Goal: Information Seeking & Learning: Understand process/instructions

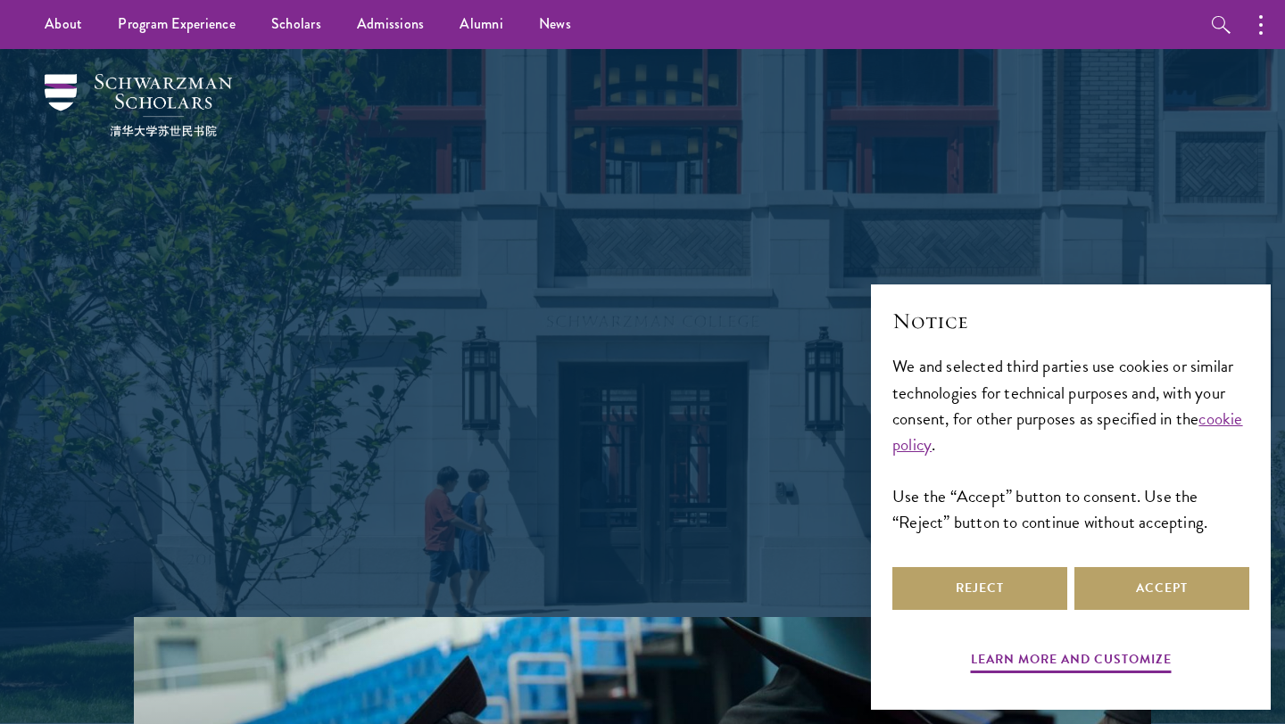
scroll to position [23, 0]
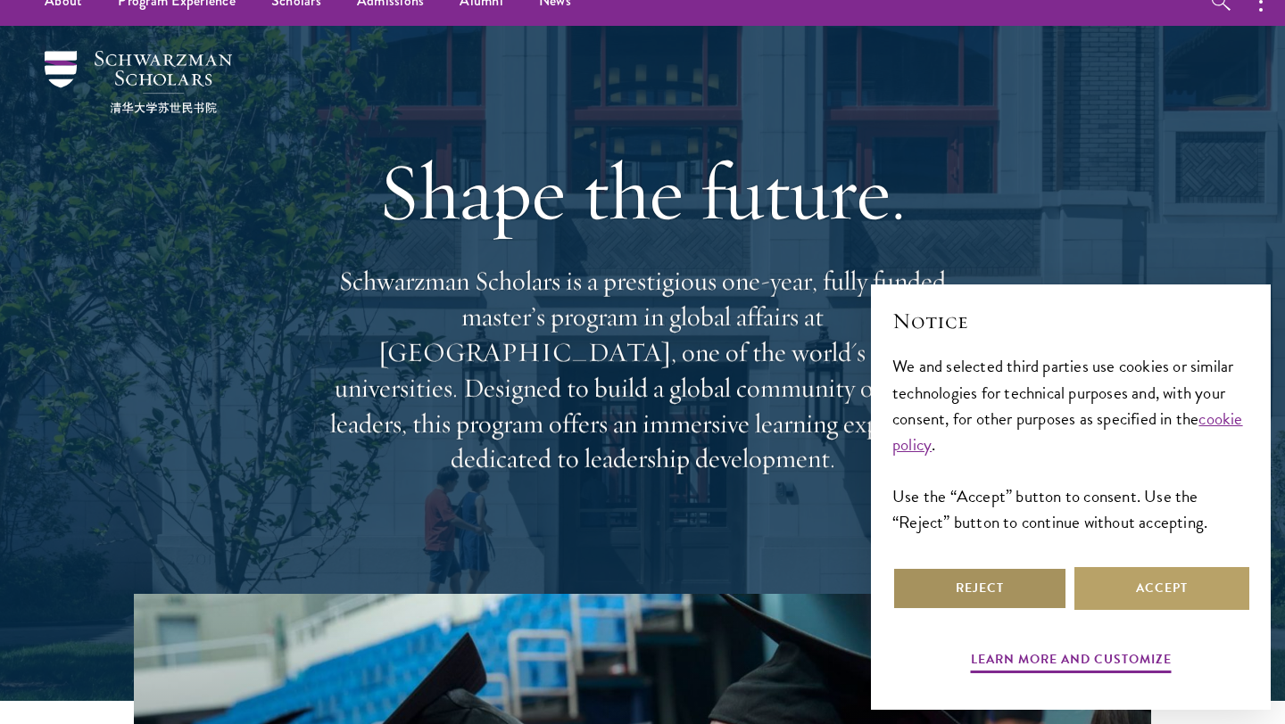
click at [1028, 591] on button "Reject" at bounding box center [979, 588] width 175 height 43
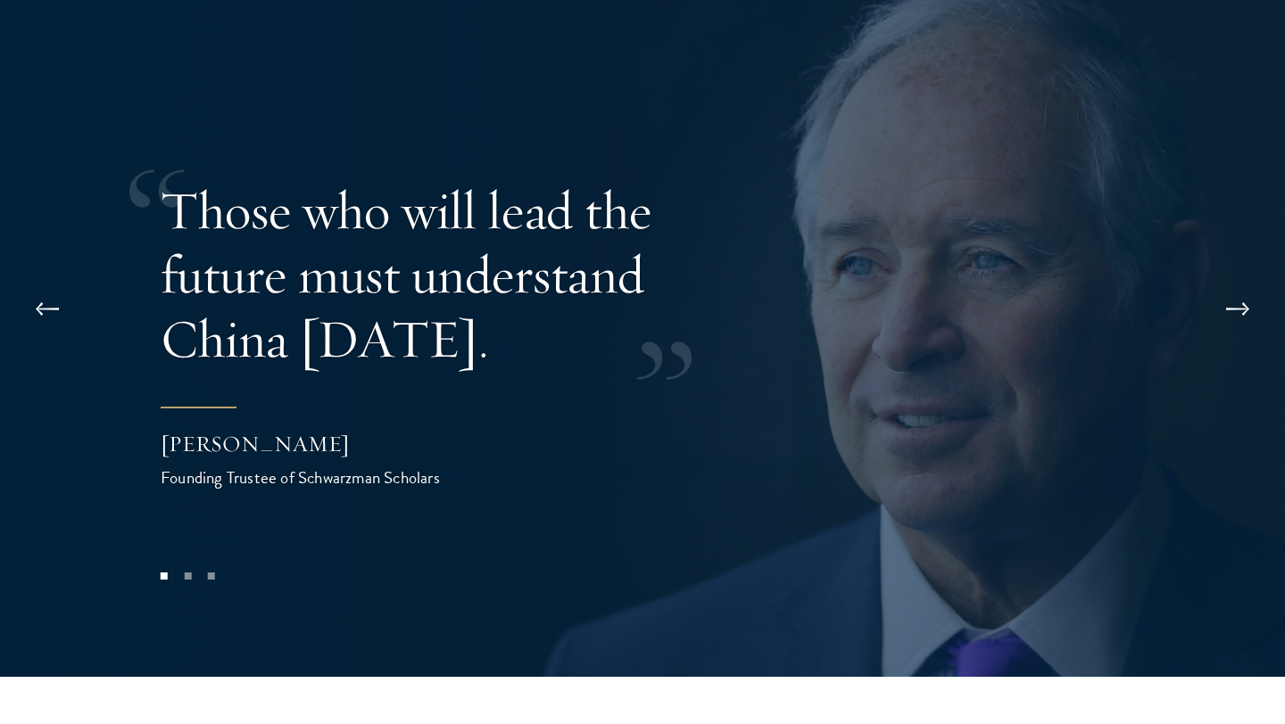
scroll to position [4770, 0]
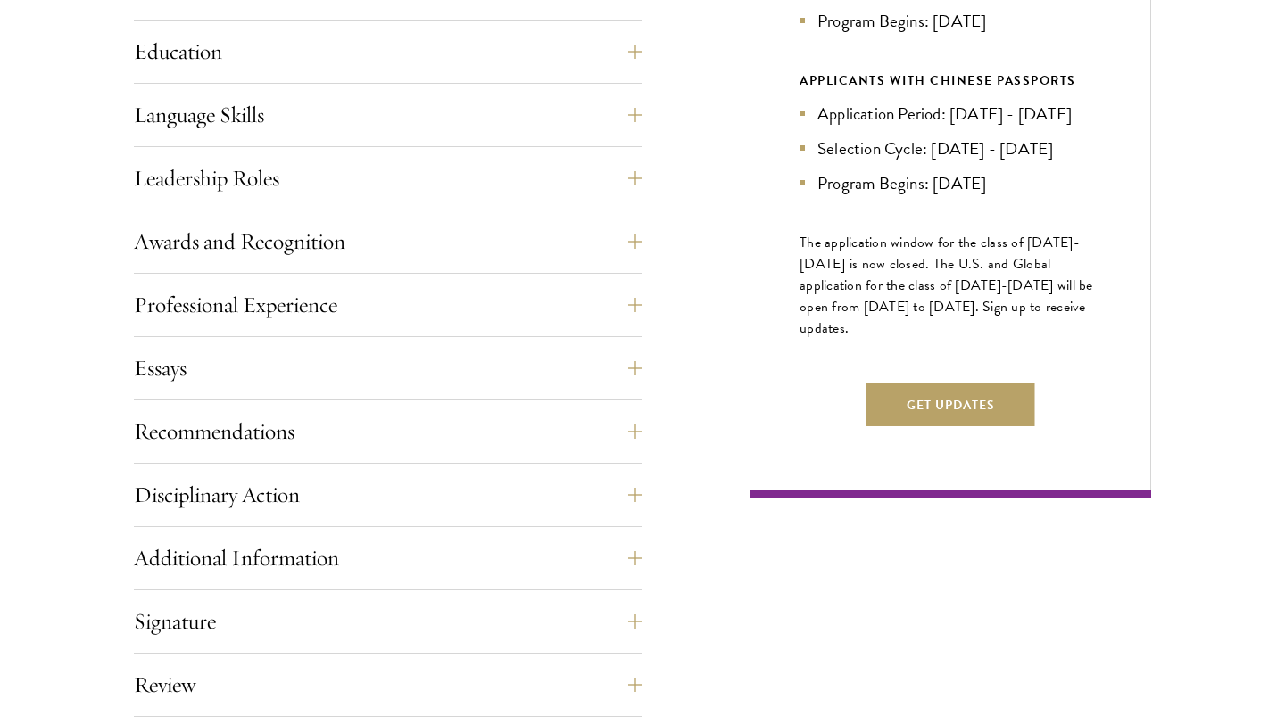
scroll to position [945, 0]
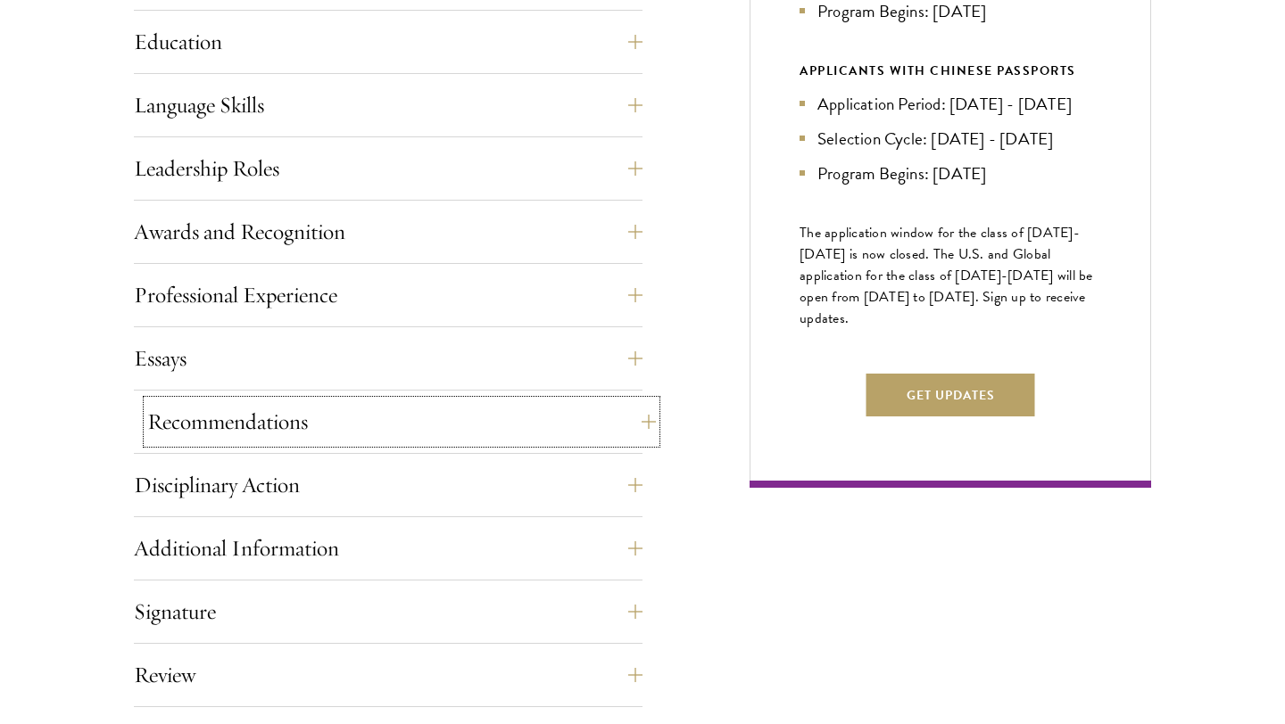
click at [195, 410] on button "Recommendations" at bounding box center [401, 422] width 509 height 43
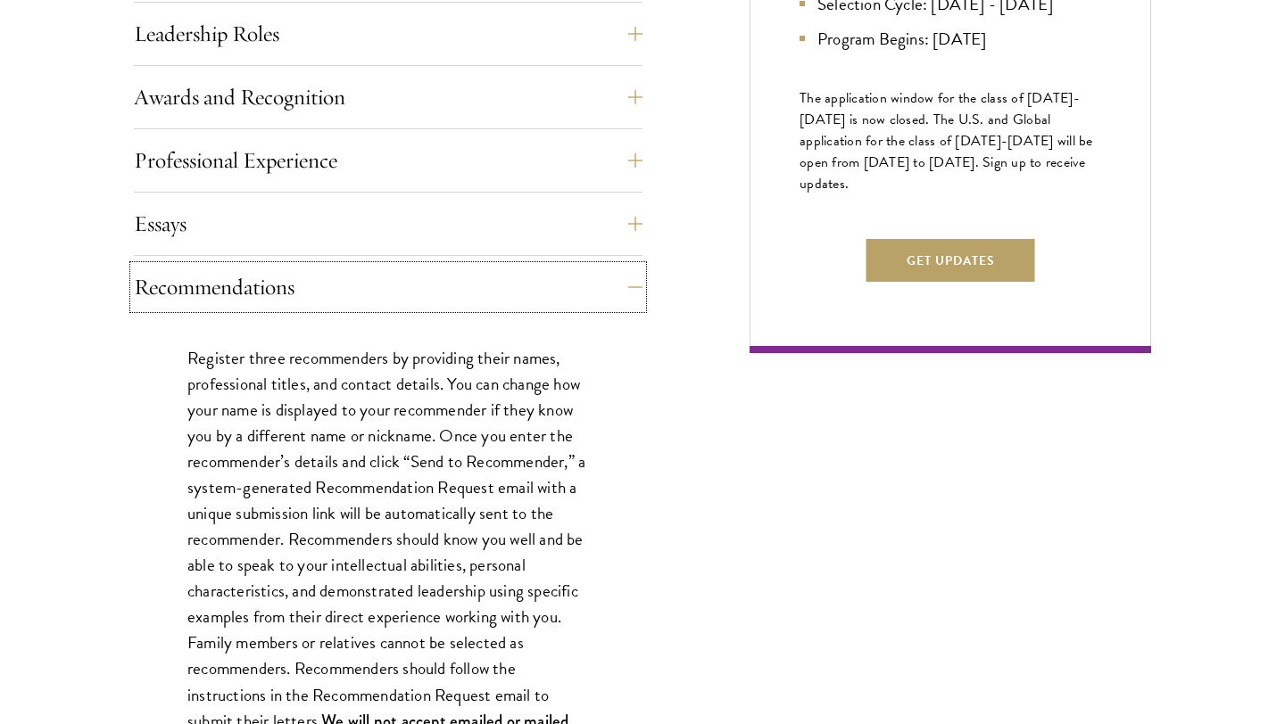
scroll to position [1135, 0]
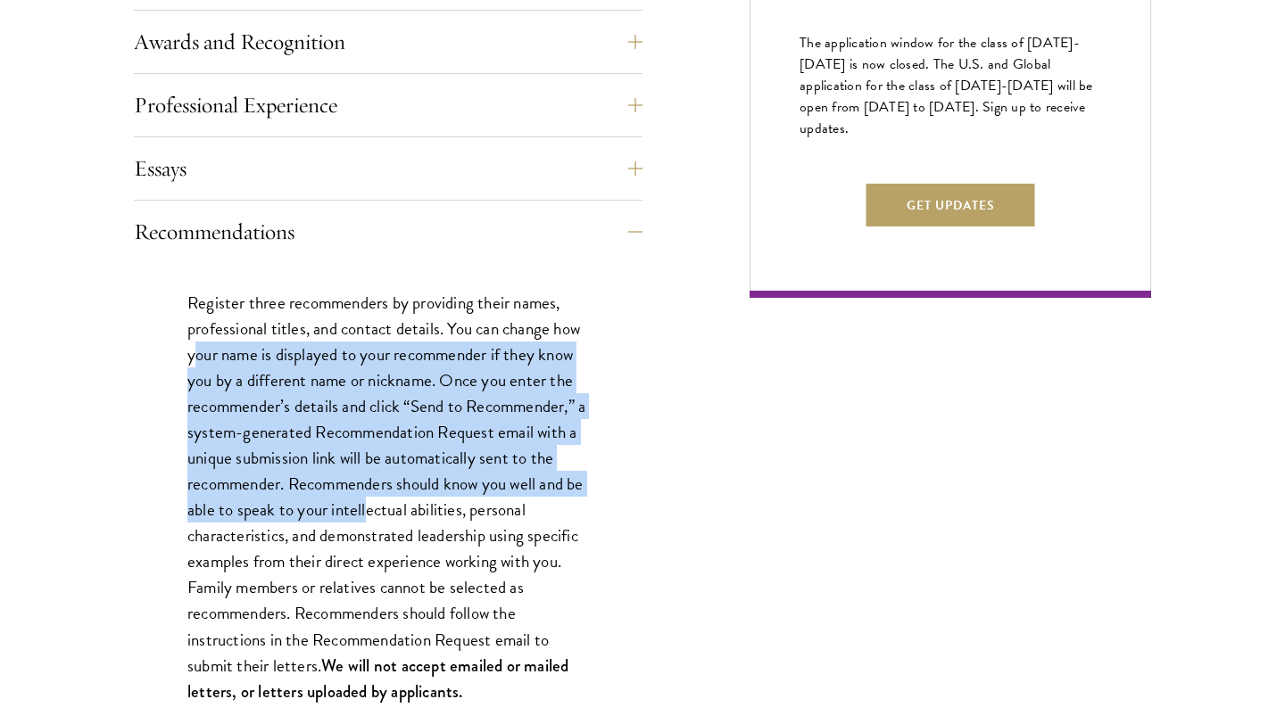
drag, startPoint x: 194, startPoint y: 353, endPoint x: 386, endPoint y: 522, distance: 255.4
click at [386, 522] on p "Register three recommenders by providing their names, professional titles, and …" at bounding box center [387, 497] width 401 height 415
click at [386, 523] on p "Register three recommenders by providing their names, professional titles, and …" at bounding box center [387, 497] width 401 height 415
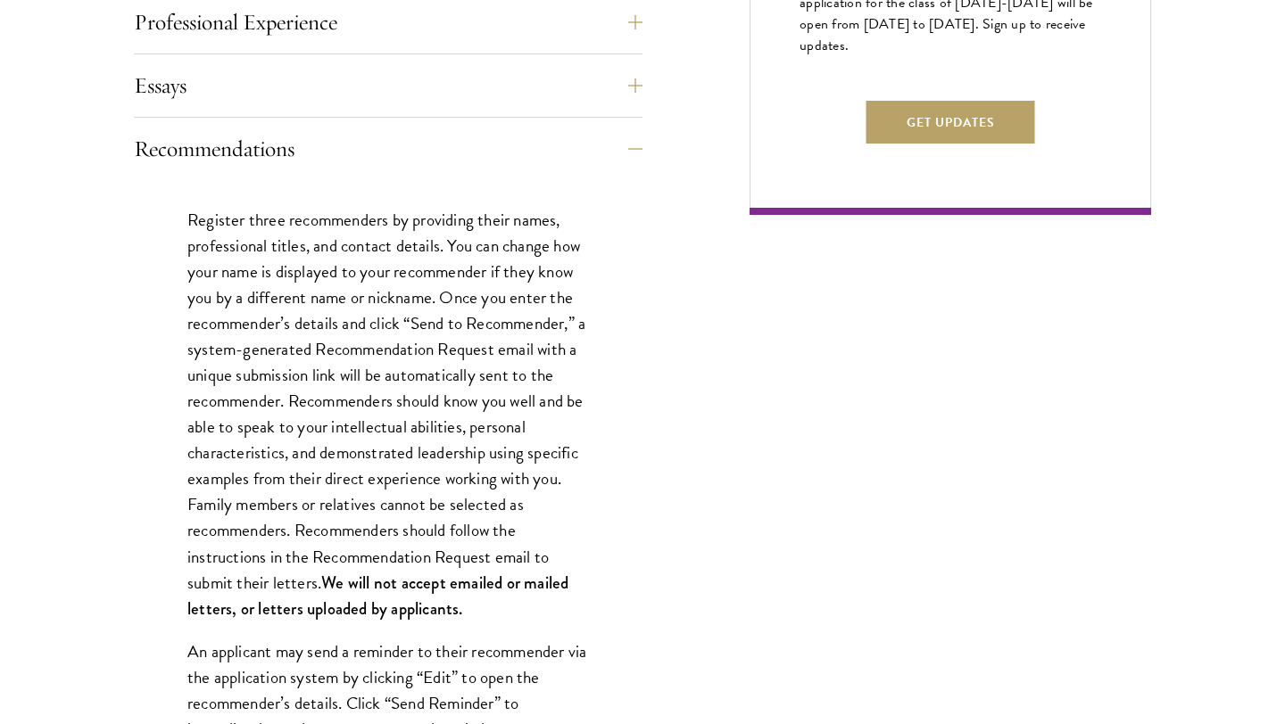
scroll to position [1275, 0]
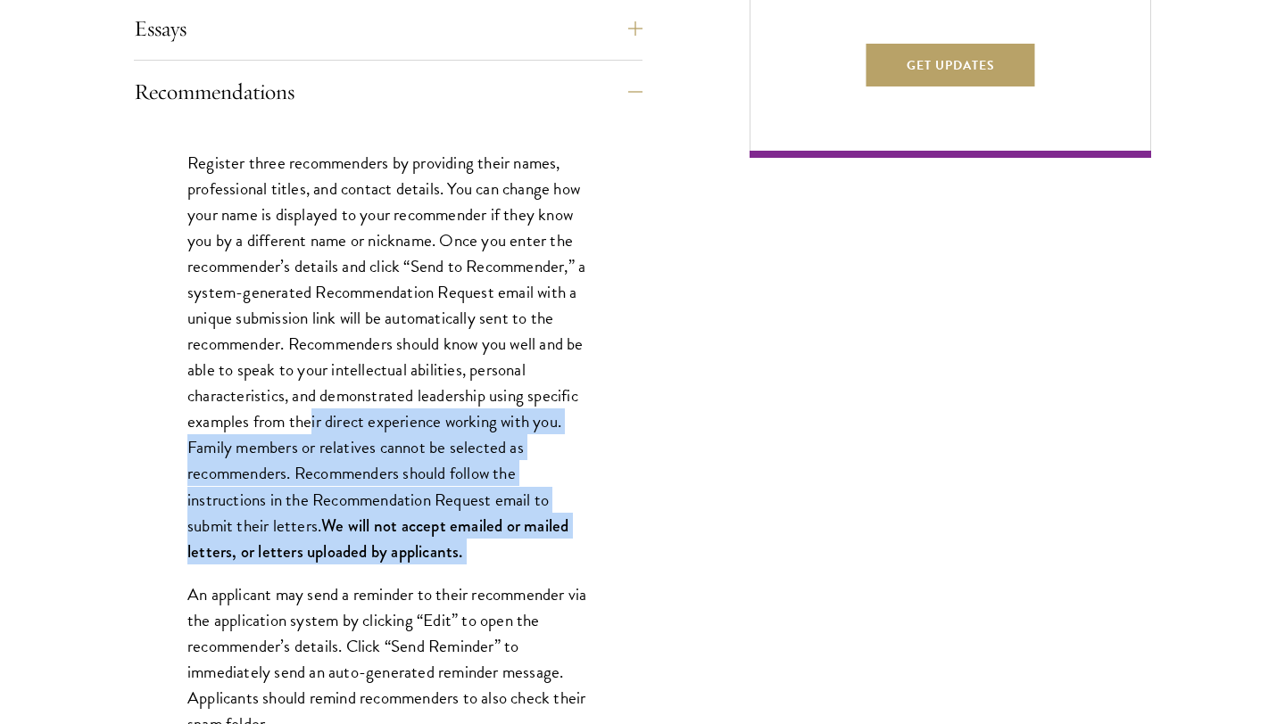
drag, startPoint x: 475, startPoint y: 574, endPoint x: 325, endPoint y: 390, distance: 237.2
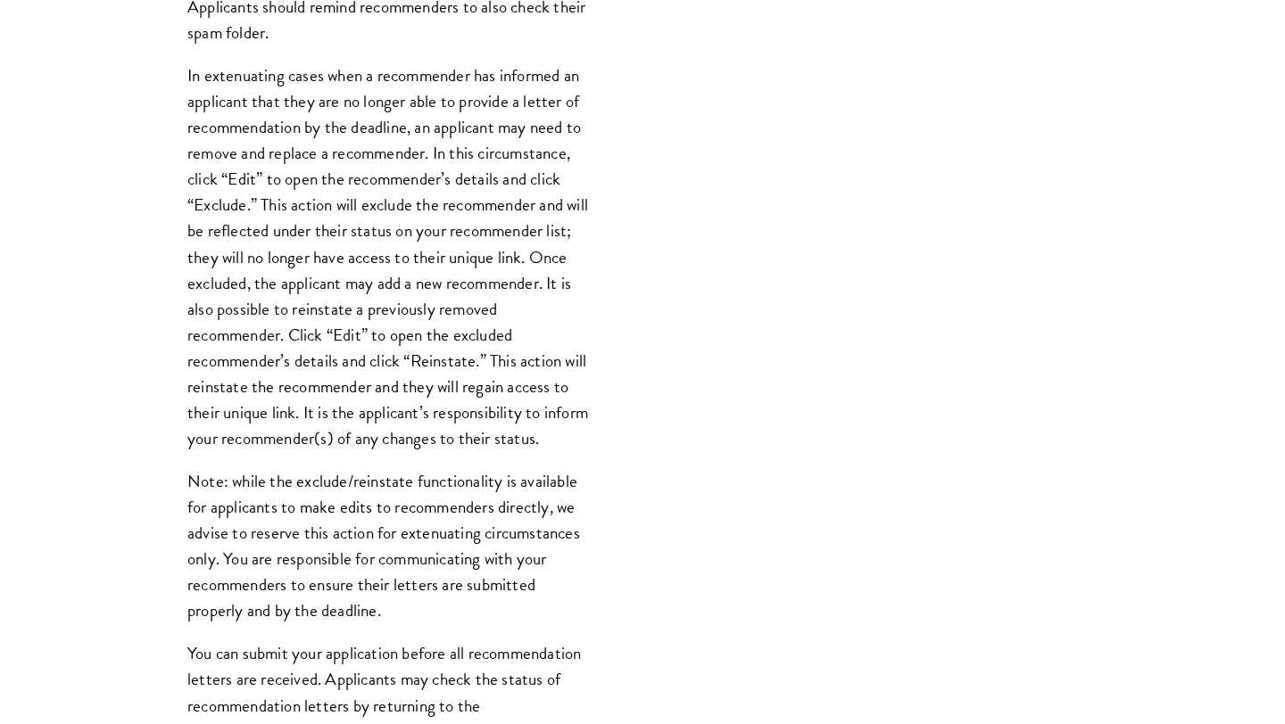
scroll to position [2470, 0]
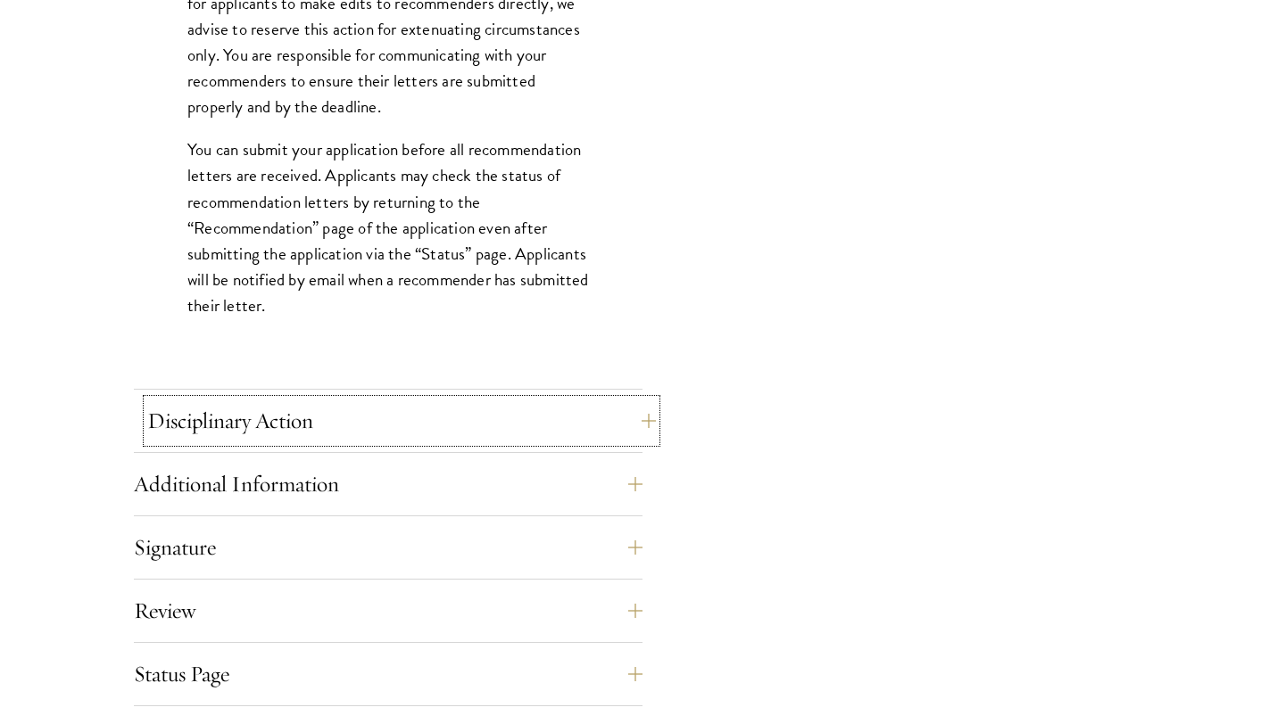
click at [242, 404] on button "Disciplinary Action" at bounding box center [401, 421] width 509 height 43
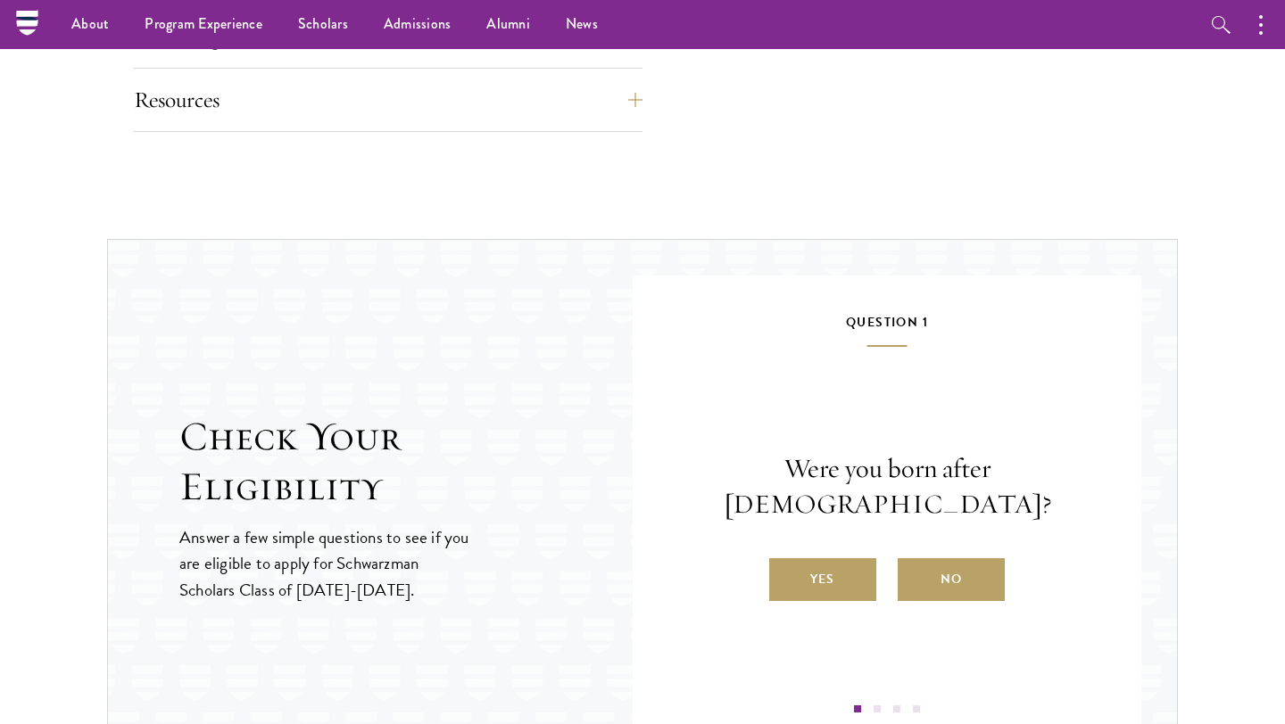
scroll to position [1795, 0]
click at [846, 562] on label "Yes" at bounding box center [822, 580] width 107 height 43
click at [785, 562] on input "Yes" at bounding box center [777, 569] width 16 height 16
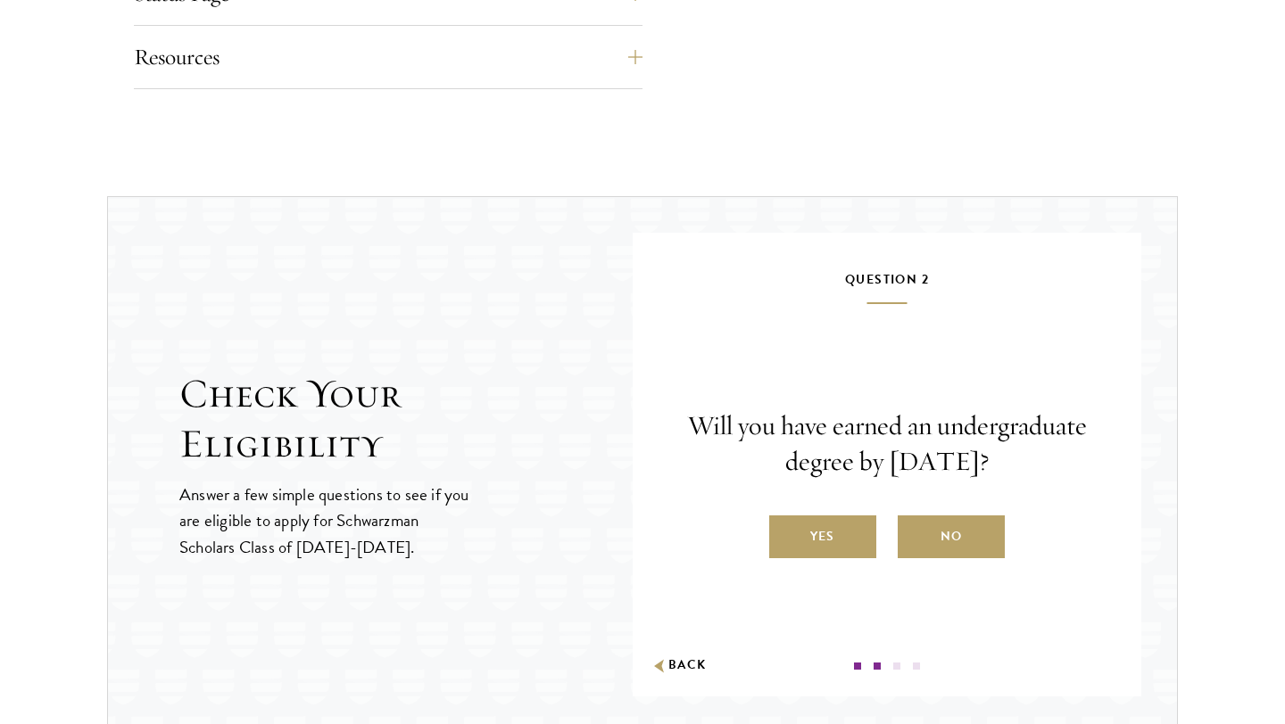
scroll to position [1841, 0]
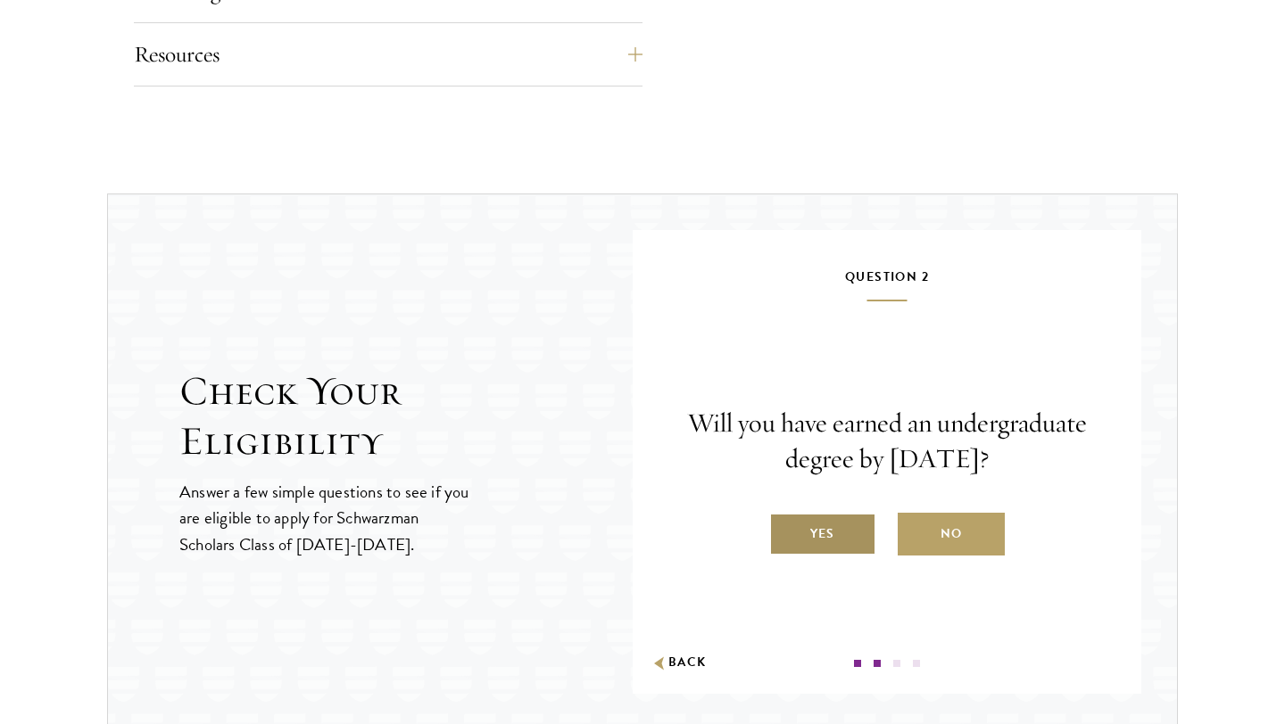
click at [844, 527] on label "Yes" at bounding box center [822, 534] width 107 height 43
click at [785, 527] on input "Yes" at bounding box center [777, 523] width 16 height 16
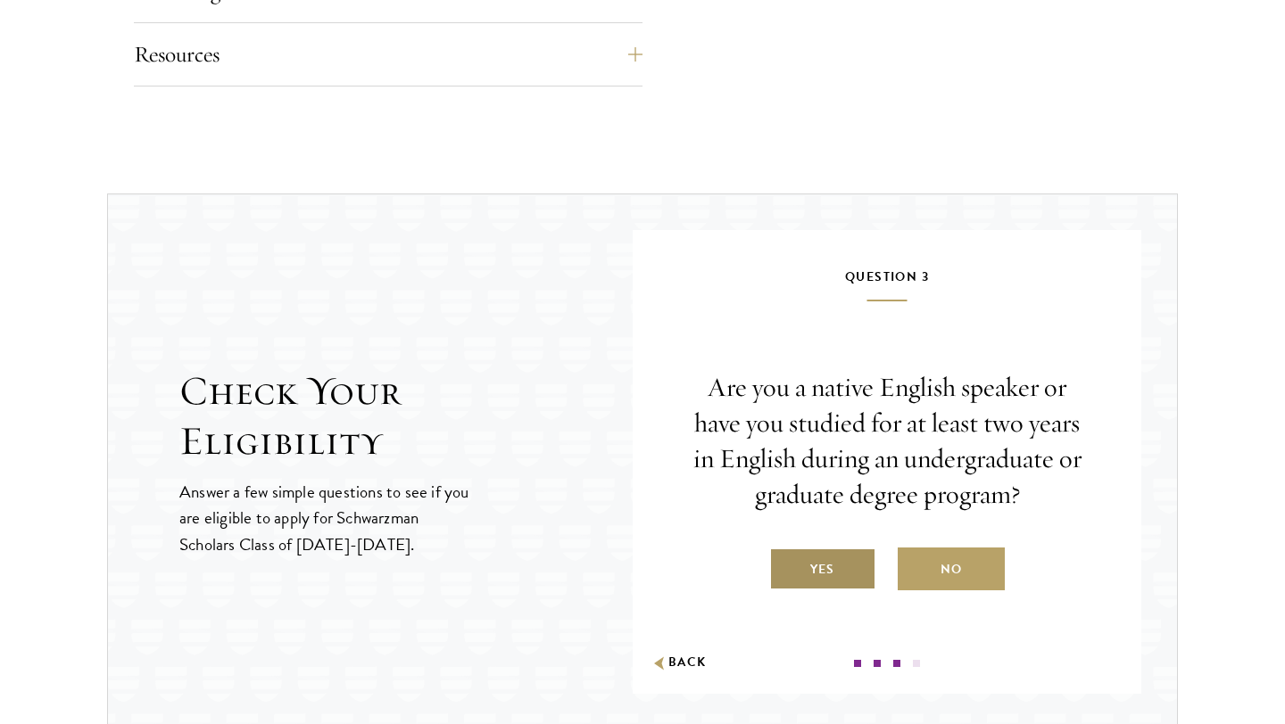
click at [845, 561] on label "Yes" at bounding box center [822, 569] width 107 height 43
click at [785, 561] on input "Yes" at bounding box center [777, 558] width 16 height 16
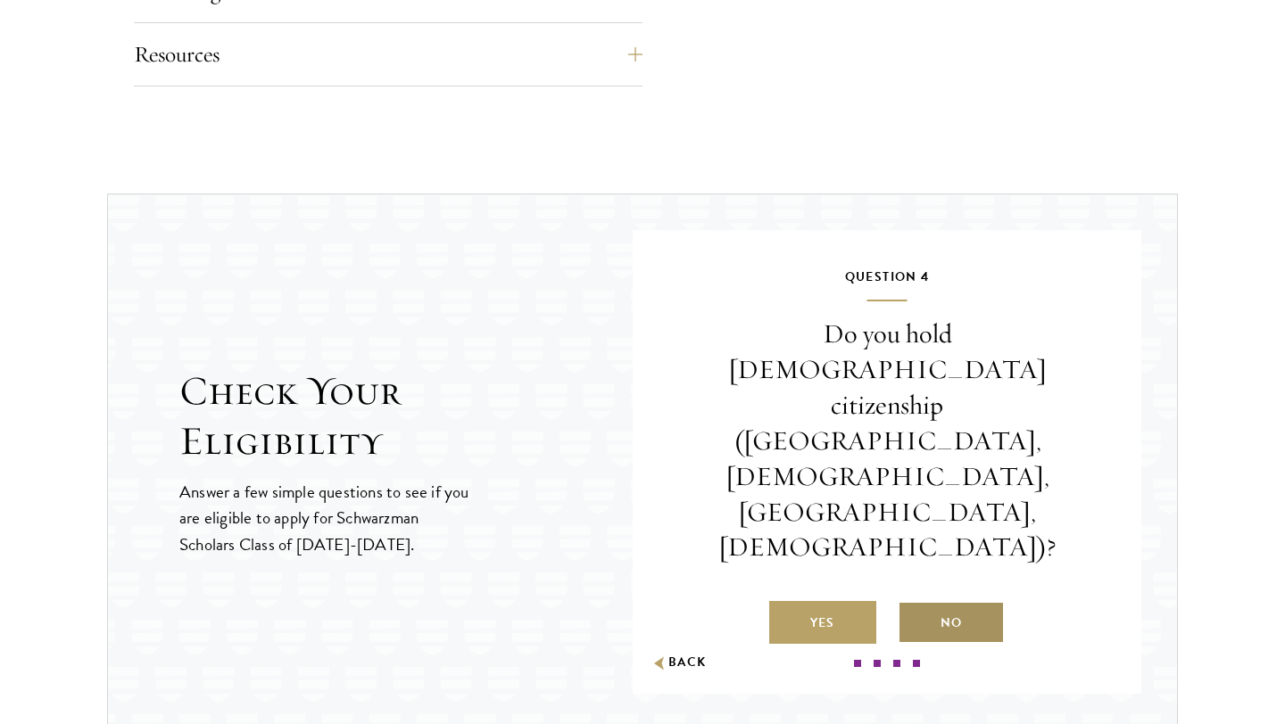
click at [933, 601] on label "No" at bounding box center [951, 622] width 107 height 43
click at [914, 604] on input "No" at bounding box center [906, 612] width 16 height 16
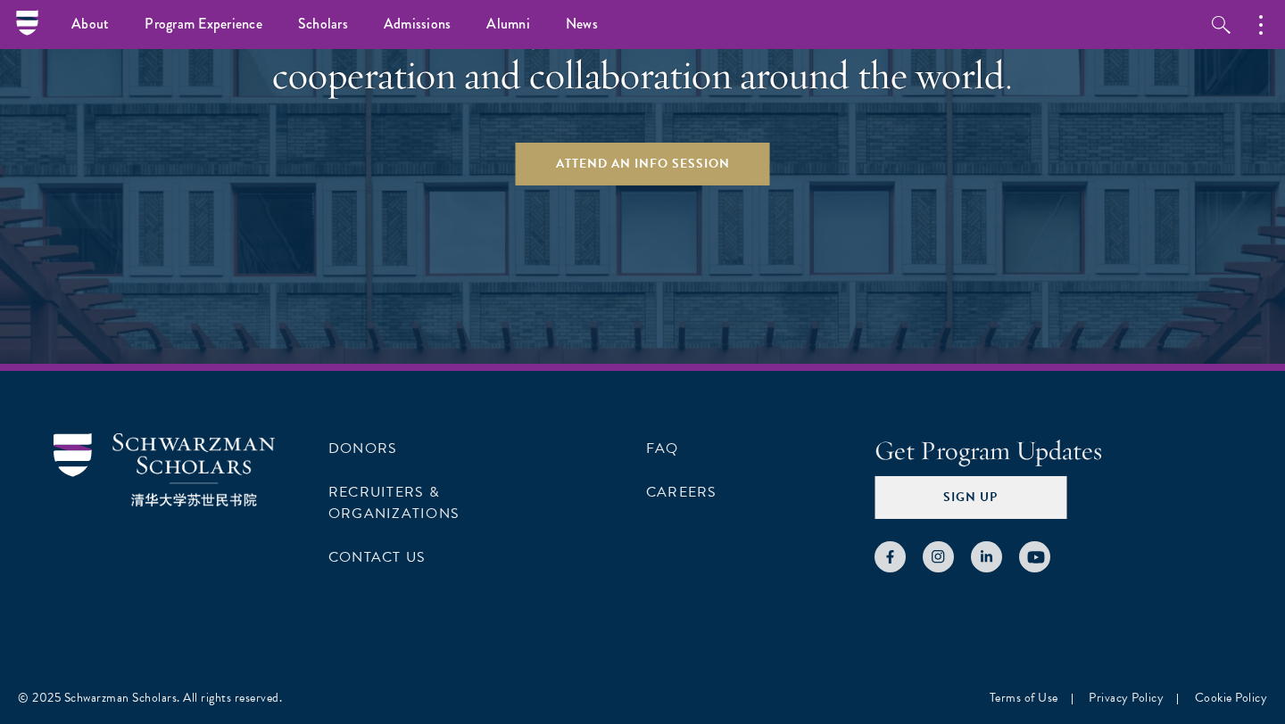
scroll to position [2853, 0]
